Goal: Task Accomplishment & Management: Complete application form

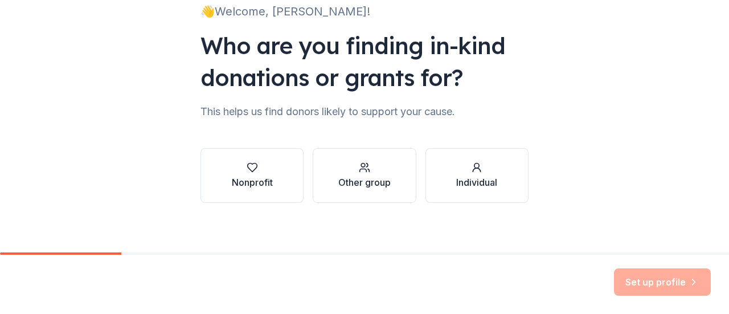
scroll to position [93, 0]
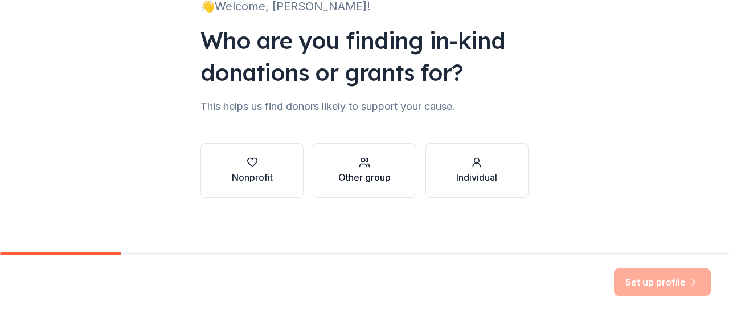
click at [350, 167] on div "button" at bounding box center [364, 162] width 52 height 11
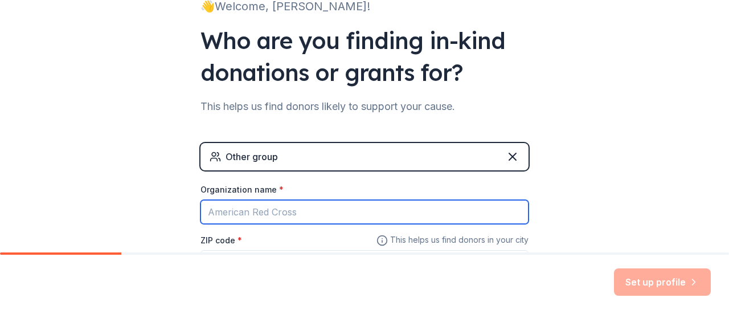
click at [264, 210] on input "Organization name *" at bounding box center [364, 212] width 328 height 24
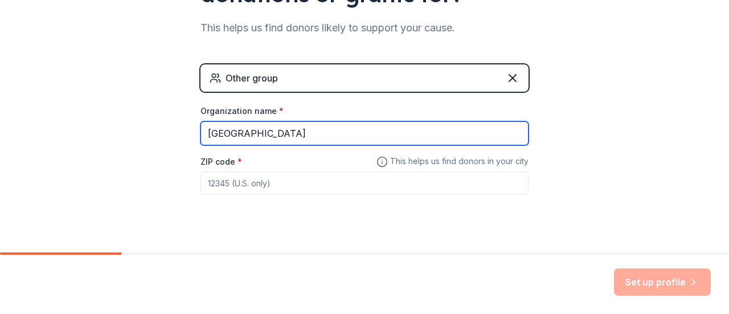
scroll to position [190, 0]
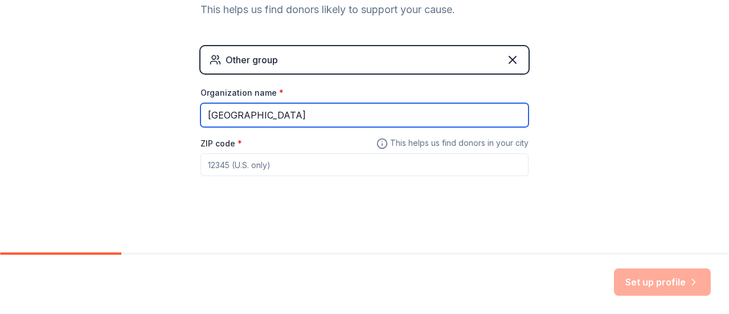
type input "[GEOGRAPHIC_DATA]"
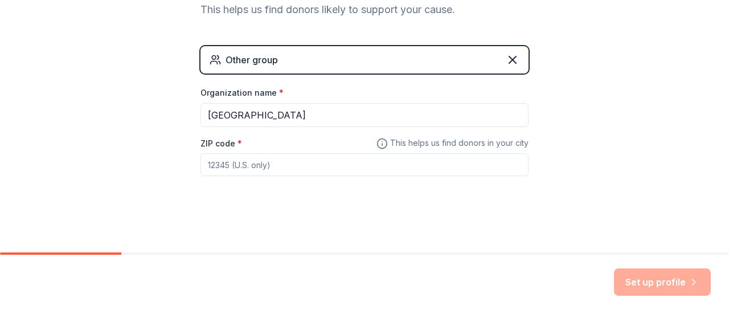
click at [252, 163] on input "ZIP code *" at bounding box center [364, 164] width 328 height 23
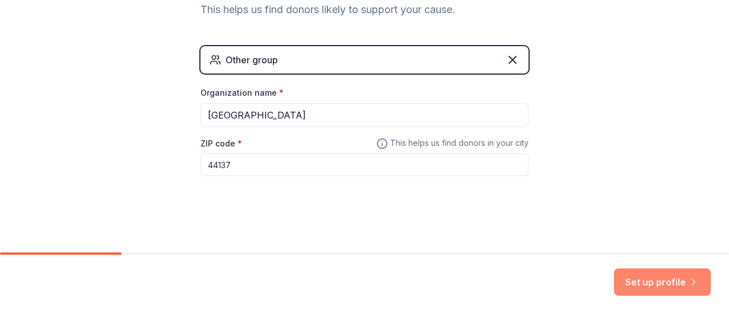
type input "44137"
click at [657, 284] on button "Set up profile" at bounding box center [662, 281] width 97 height 27
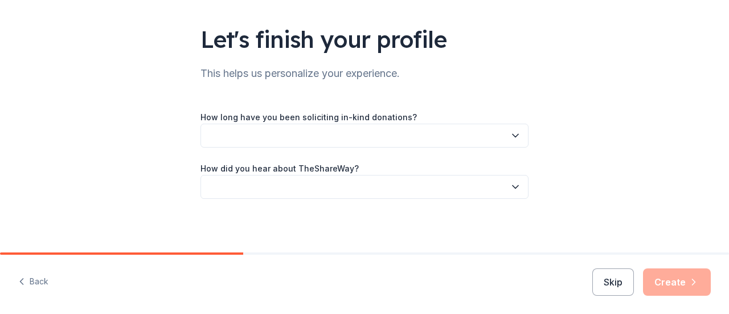
scroll to position [68, 0]
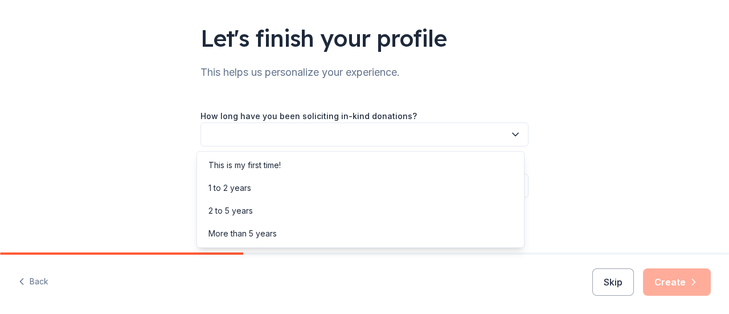
click at [510, 132] on icon "button" at bounding box center [515, 134] width 11 height 11
click at [243, 166] on div "This is my first time!" at bounding box center [244, 165] width 72 height 14
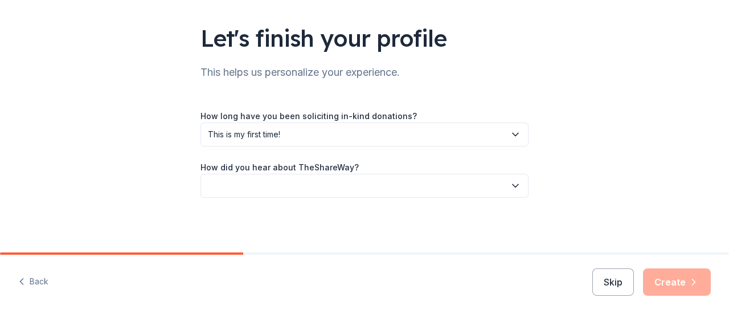
click at [517, 182] on icon "button" at bounding box center [515, 185] width 11 height 11
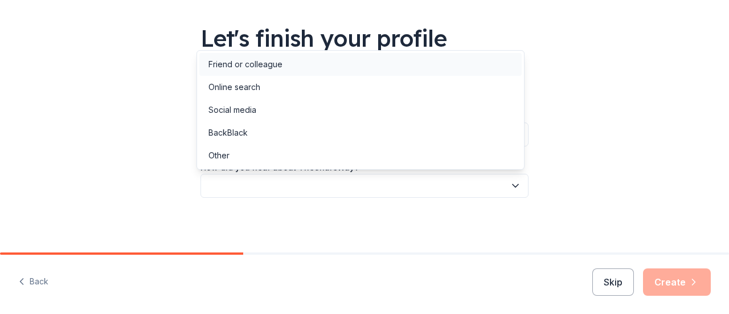
click at [242, 65] on div "Friend or colleague" at bounding box center [245, 65] width 74 height 14
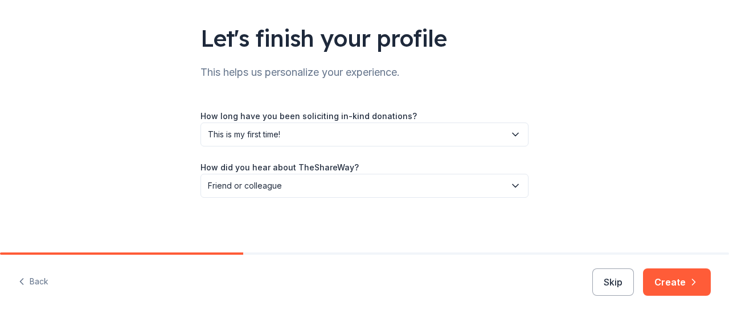
click at [681, 285] on button "Create" at bounding box center [677, 281] width 68 height 27
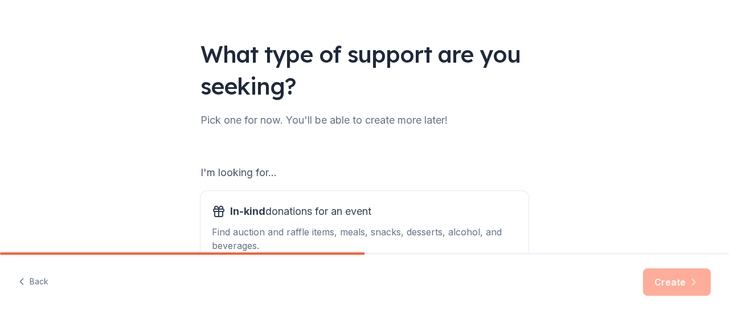
scroll to position [171, 0]
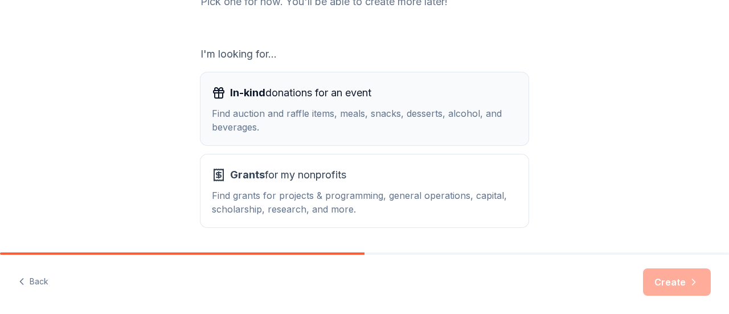
click at [272, 95] on span "In-kind donations for an event" at bounding box center [300, 93] width 141 height 18
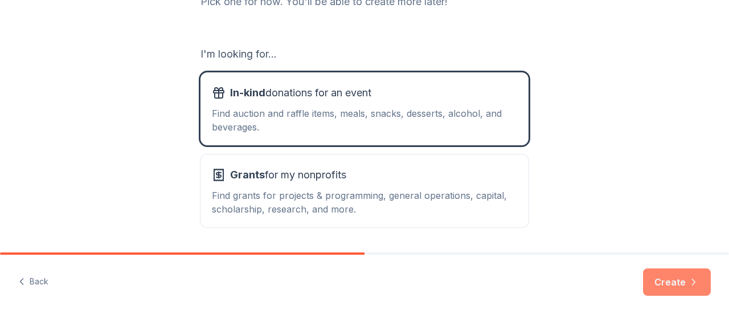
click at [672, 282] on button "Create" at bounding box center [677, 281] width 68 height 27
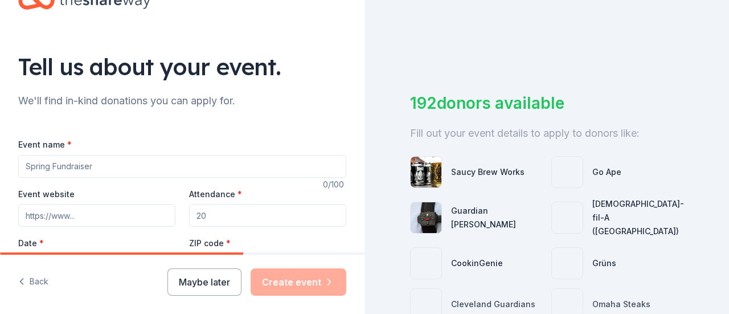
scroll to position [114, 0]
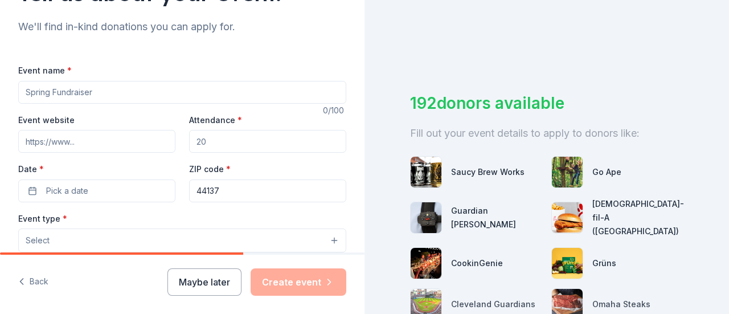
click at [41, 91] on input "Event name *" at bounding box center [182, 92] width 328 height 23
type input "Family Engagement Night"
drag, startPoint x: 206, startPoint y: 140, endPoint x: 176, endPoint y: 137, distance: 29.7
click at [177, 137] on div "Event website Attendance * Date * Pick a date ZIP code * 44137" at bounding box center [182, 157] width 328 height 89
type input "50"
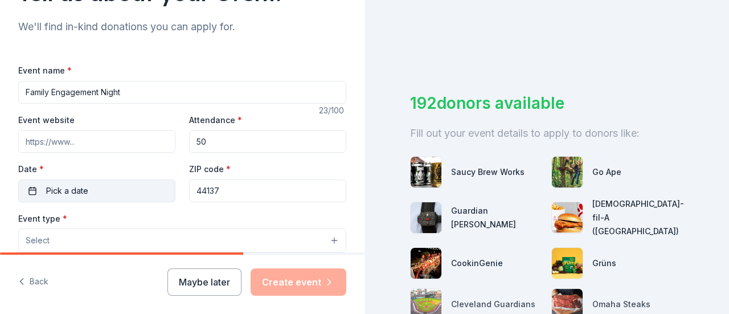
click at [34, 191] on button "Pick a date" at bounding box center [96, 190] width 157 height 23
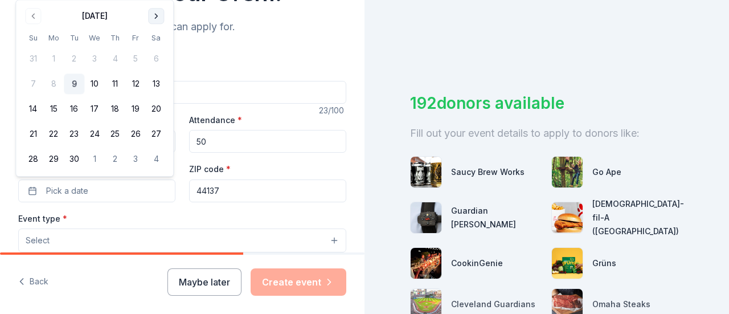
click at [151, 13] on button "Go to next month" at bounding box center [156, 16] width 16 height 16
click at [51, 83] on button "6" at bounding box center [53, 84] width 21 height 21
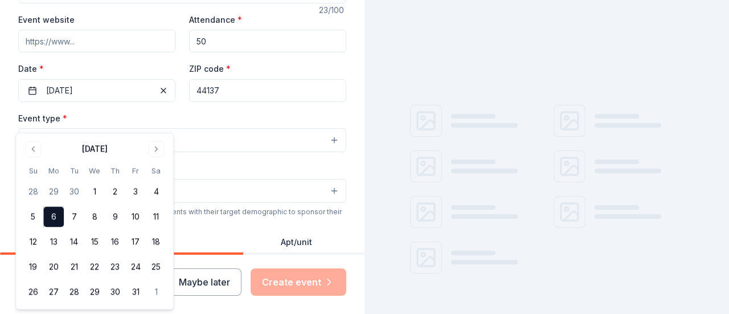
scroll to position [228, 0]
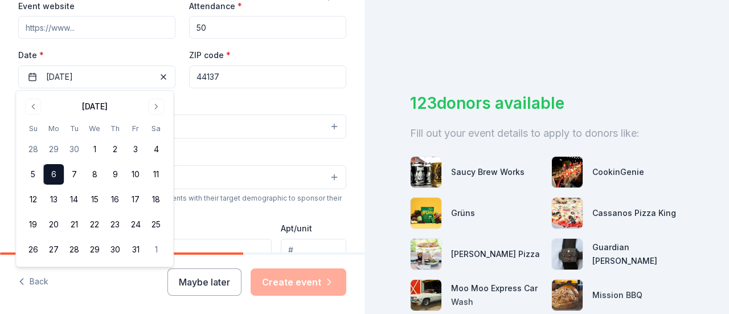
click at [280, 101] on div "Event type * Select" at bounding box center [182, 118] width 328 height 42
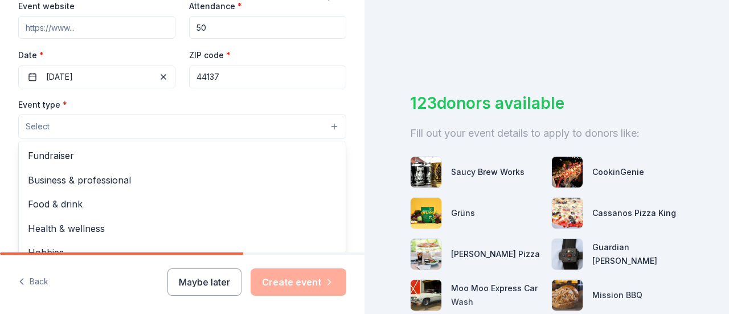
click at [82, 121] on button "Select" at bounding box center [182, 126] width 328 height 24
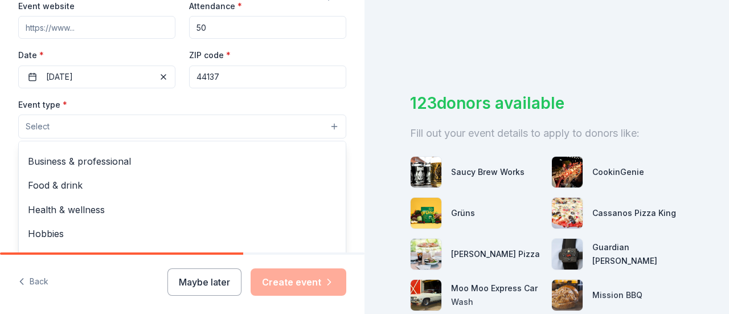
scroll to position [0, 0]
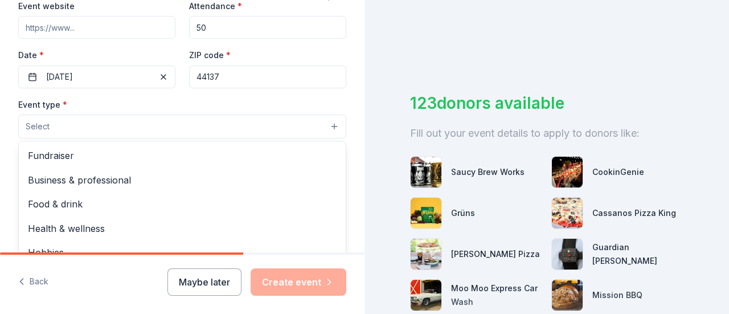
click at [353, 181] on div "Tell us about your event. We'll find in-kind donations you can apply for. Event…" at bounding box center [182, 151] width 364 height 758
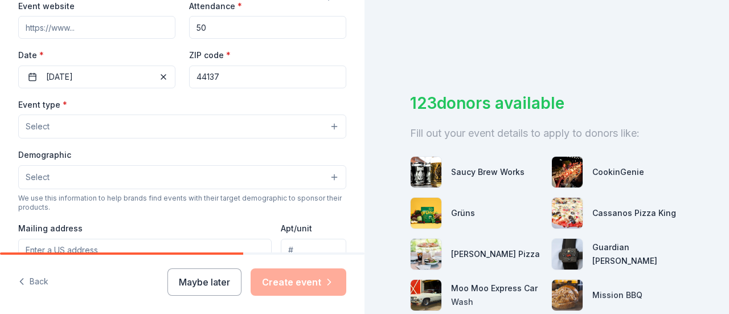
click at [159, 178] on button "Select" at bounding box center [182, 177] width 328 height 24
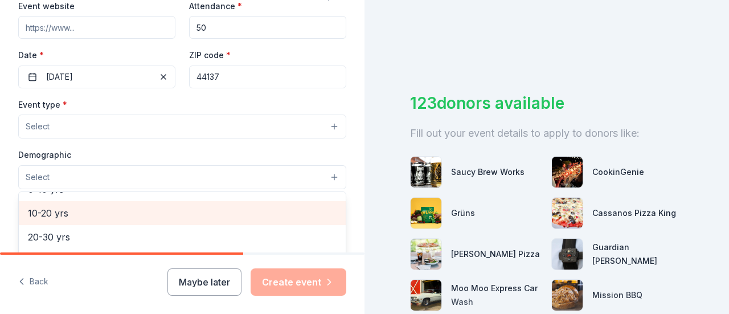
scroll to position [57, 0]
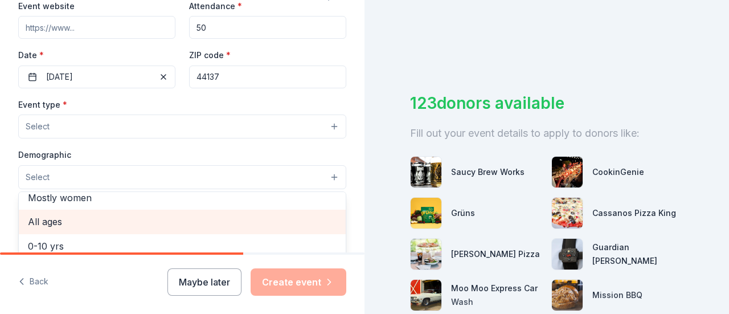
click at [39, 216] on span "All ages" at bounding box center [182, 221] width 309 height 15
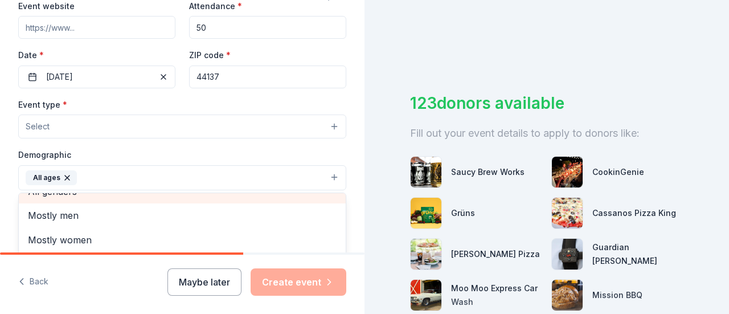
scroll to position [0, 0]
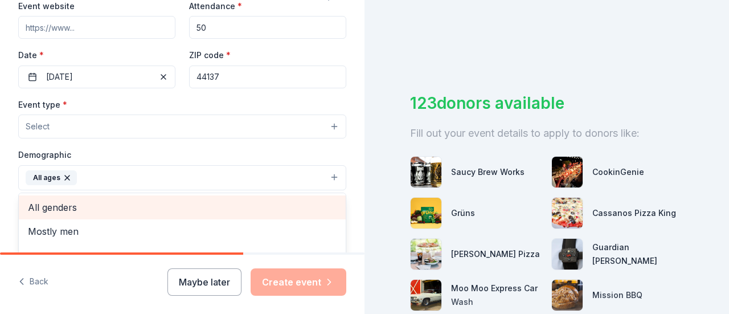
click at [80, 208] on span "All genders" at bounding box center [182, 207] width 309 height 15
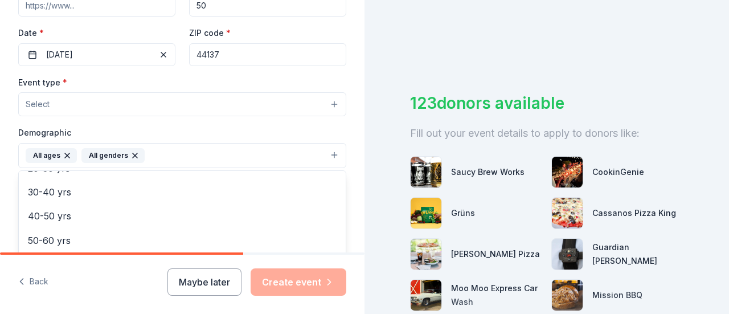
scroll to position [251, 0]
click at [355, 222] on div "Tell us about your event. We'll find in-kind donations you can apply for. Event…" at bounding box center [182, 128] width 364 height 759
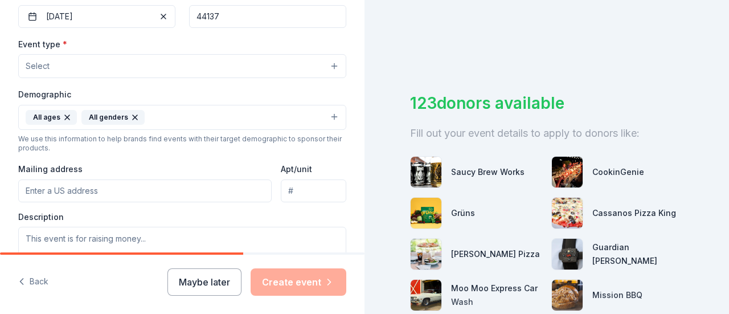
scroll to position [296, 0]
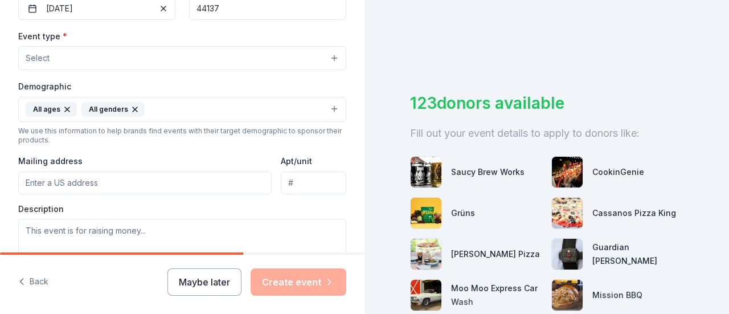
click at [52, 178] on input "Mailing address" at bounding box center [144, 182] width 253 height 23
type input "[STREET_ADDRESS]"
click at [44, 55] on span "Select" at bounding box center [38, 58] width 24 height 14
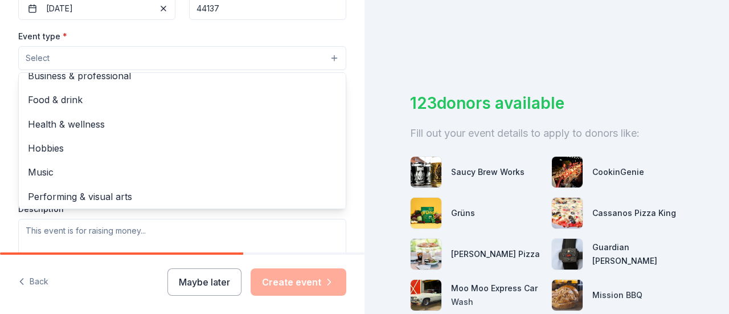
scroll to position [38, 0]
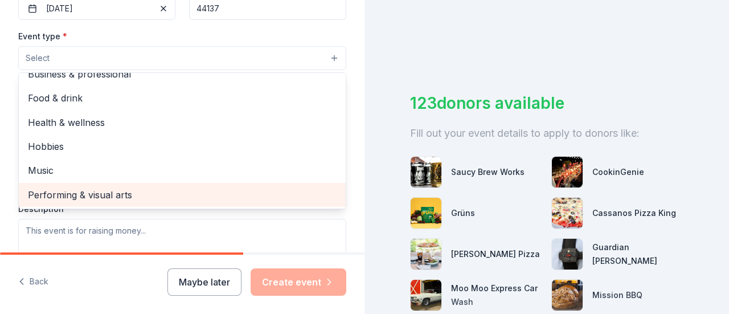
click at [98, 190] on span "Performing & visual arts" at bounding box center [182, 194] width 309 height 15
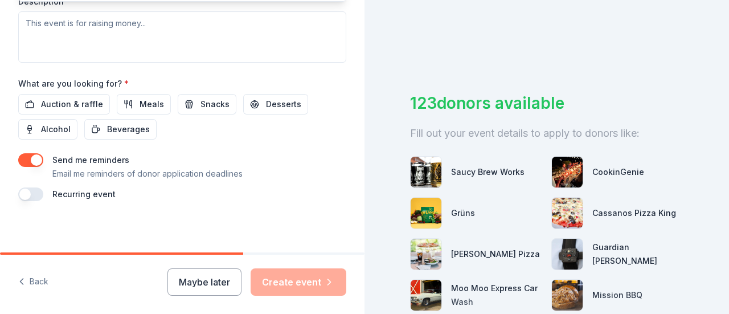
scroll to position [448, 0]
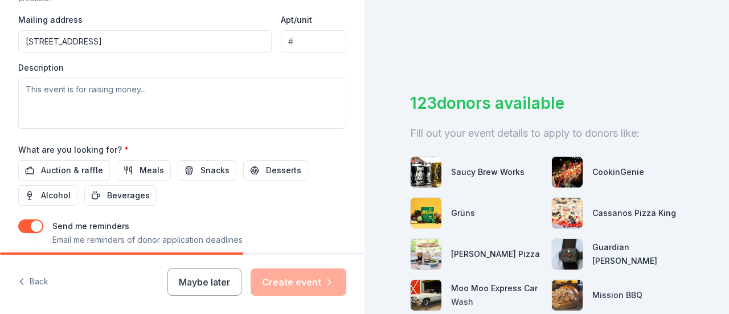
scroll to position [456, 0]
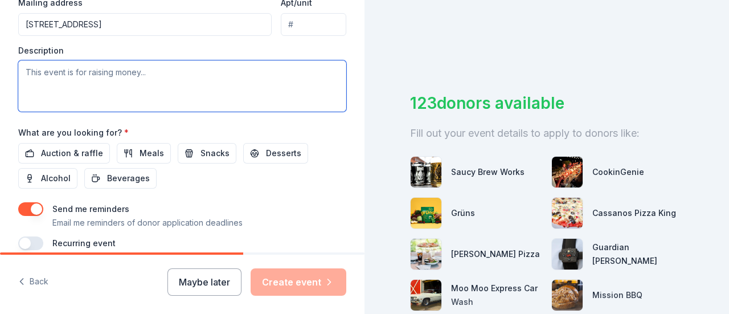
click at [71, 73] on textarea at bounding box center [182, 85] width 328 height 51
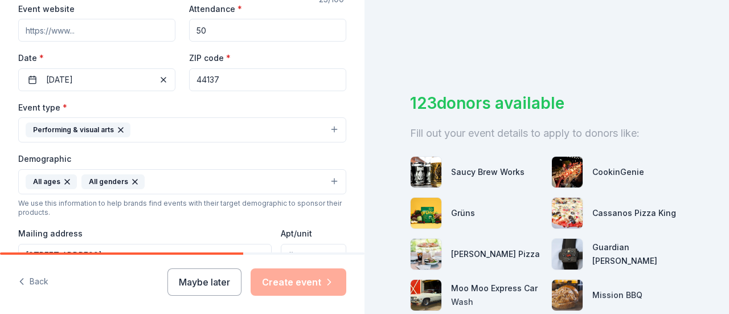
scroll to position [228, 0]
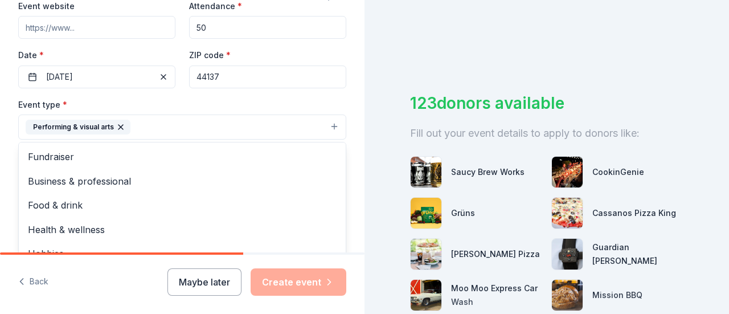
click at [325, 124] on button "Performing & visual arts" at bounding box center [182, 126] width 328 height 25
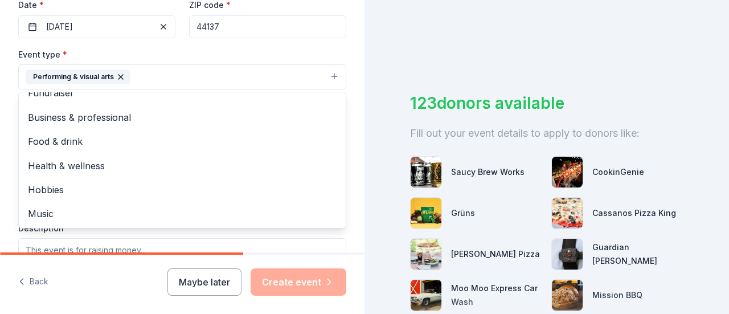
scroll to position [277, 0]
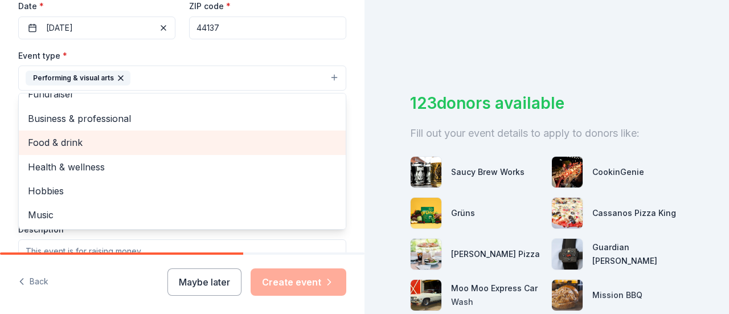
click at [59, 141] on span "Food & drink" at bounding box center [182, 142] width 309 height 15
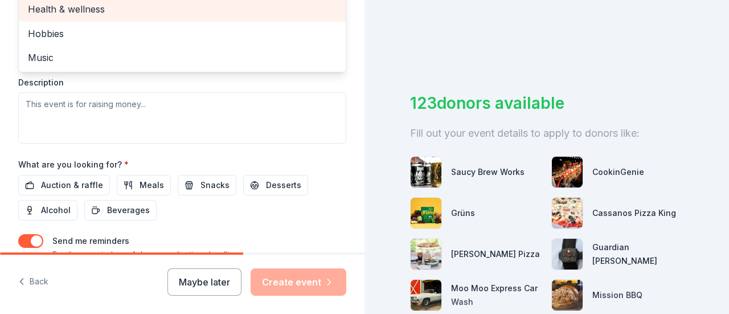
scroll to position [448, 0]
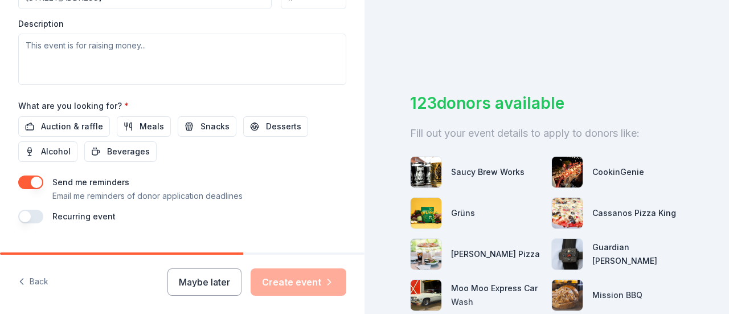
scroll to position [505, 0]
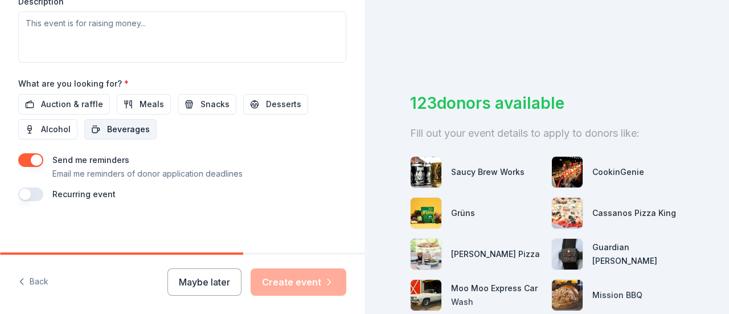
click at [120, 127] on span "Beverages" at bounding box center [128, 129] width 43 height 14
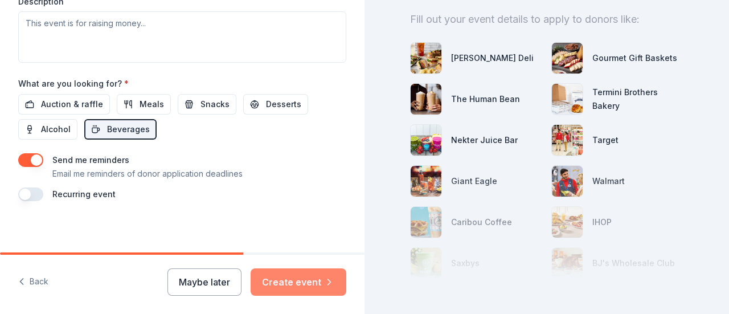
click at [303, 280] on button "Create event" at bounding box center [299, 281] width 96 height 27
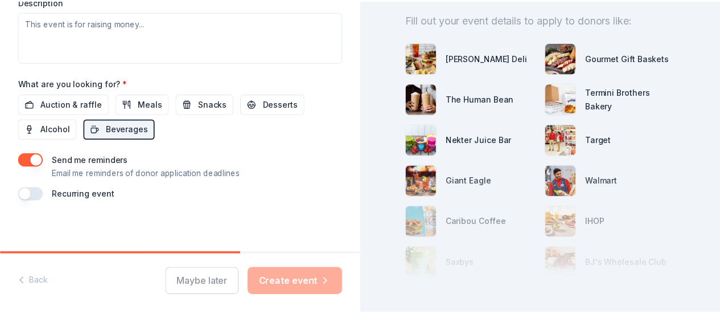
scroll to position [391, 0]
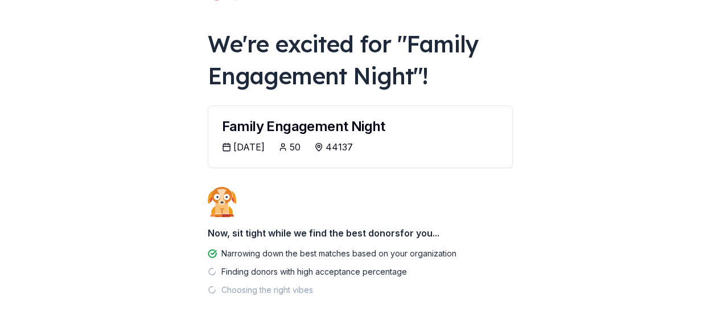
scroll to position [102, 0]
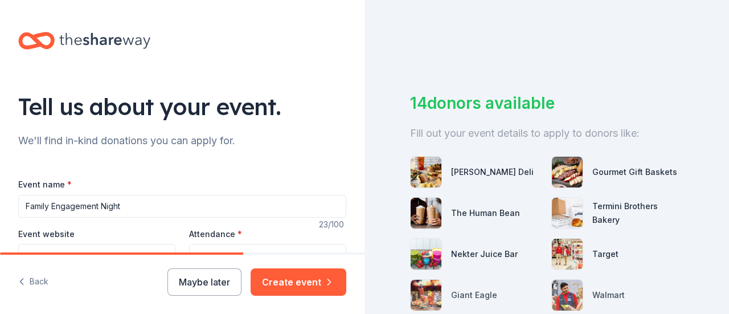
click at [206, 278] on button "Maybe later" at bounding box center [204, 281] width 74 height 27
click at [190, 281] on button "Maybe later" at bounding box center [204, 281] width 74 height 27
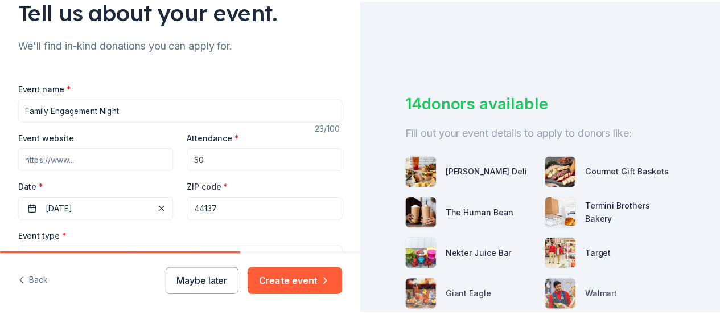
scroll to position [114, 0]
